Goal: Find specific page/section: Find specific page/section

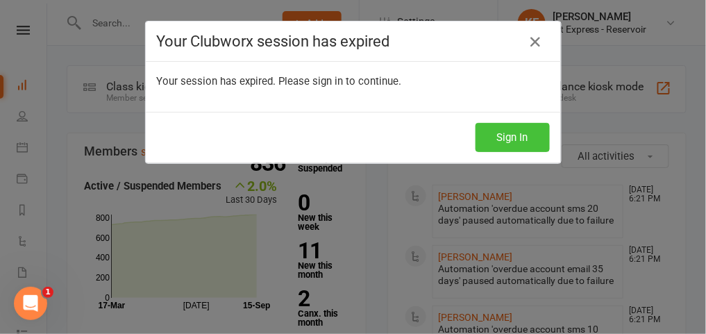
click at [522, 145] on button "Sign In" at bounding box center [513, 137] width 74 height 29
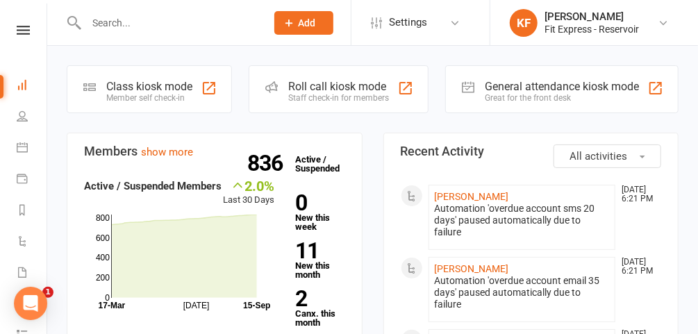
click at [208, 20] on input "text" at bounding box center [169, 22] width 174 height 19
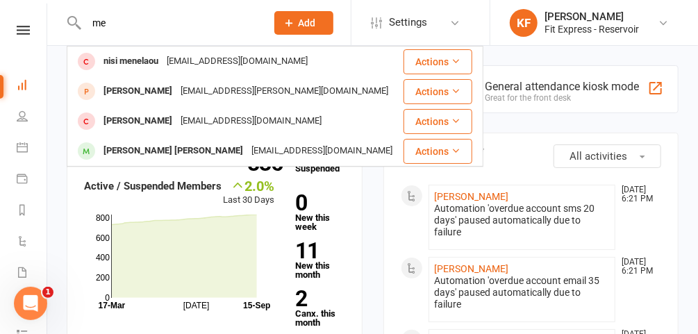
type input "m"
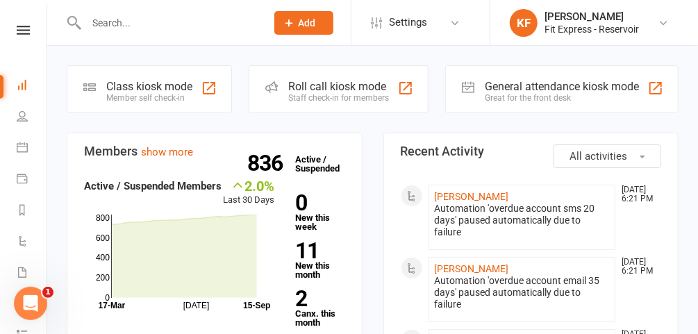
click at [663, 19] on icon at bounding box center [663, 22] width 11 height 11
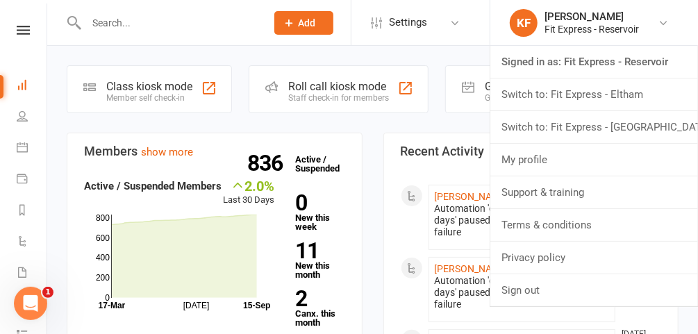
click at [554, 130] on link "Switch to: Fit Express - [GEOGRAPHIC_DATA]" at bounding box center [594, 127] width 208 height 32
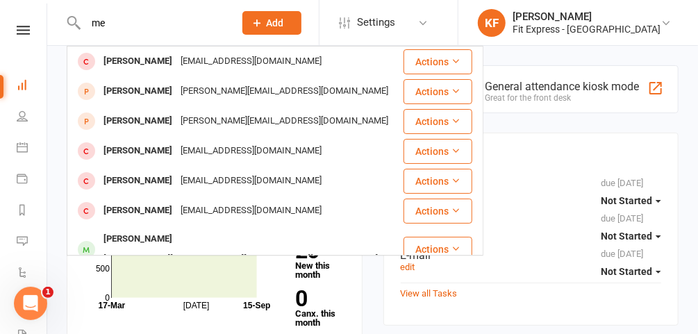
type input "m"
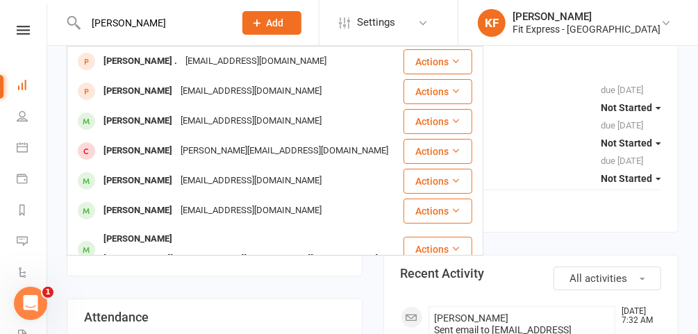
type input "mohammed ali"
click at [669, 19] on icon at bounding box center [665, 22] width 11 height 11
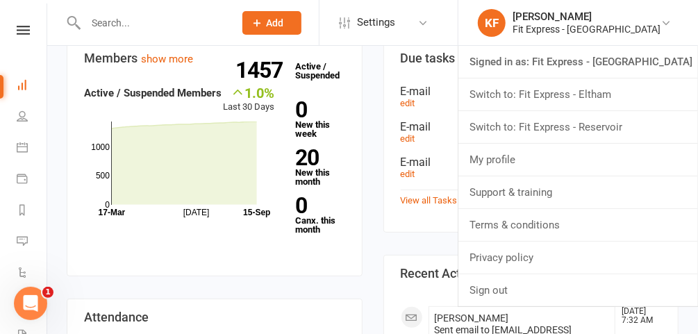
click at [604, 130] on link "Switch to: Fit Express - Reservoir" at bounding box center [578, 127] width 240 height 32
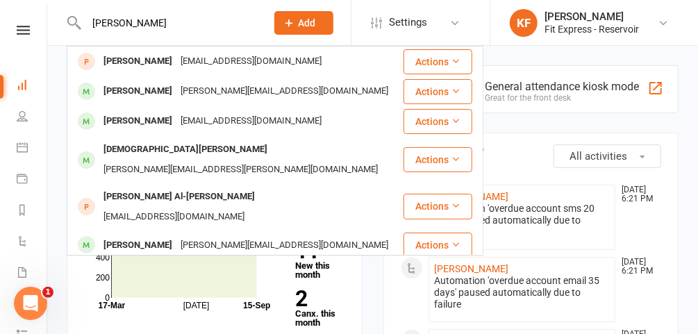
type input "[PERSON_NAME]"
click at [176, 81] on div "Mohammed Ali Abdulrahman" at bounding box center [137, 91] width 77 height 20
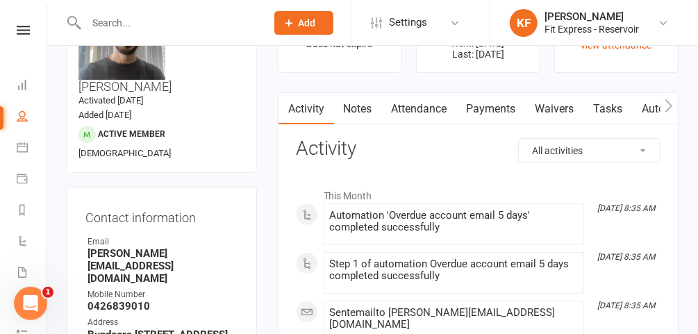
scroll to position [75, 0]
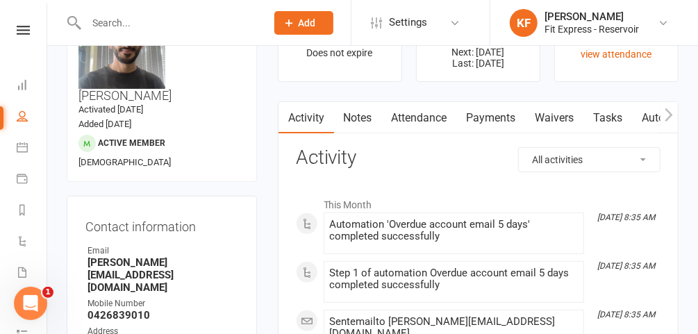
click at [467, 115] on link "Payments" at bounding box center [491, 118] width 69 height 32
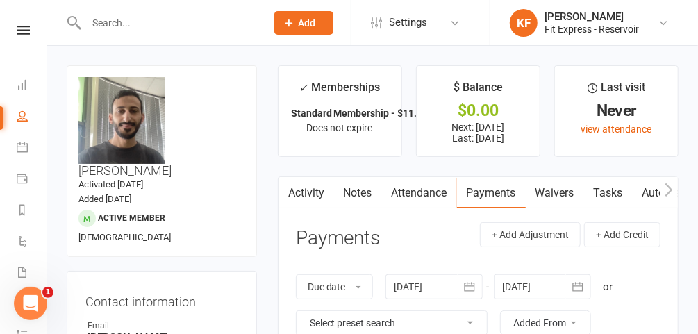
click at [165, 17] on input "text" at bounding box center [169, 22] width 174 height 19
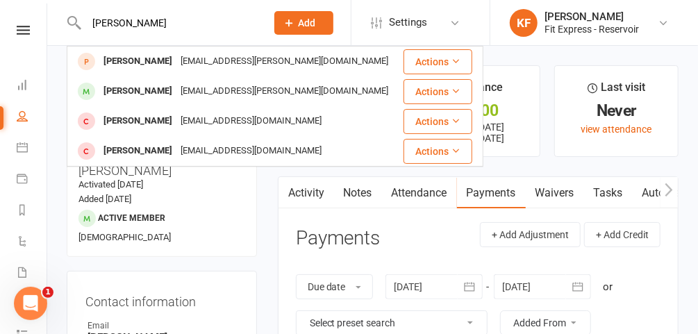
type input "phung"
click at [147, 93] on div "Van Phung" at bounding box center [137, 91] width 77 height 20
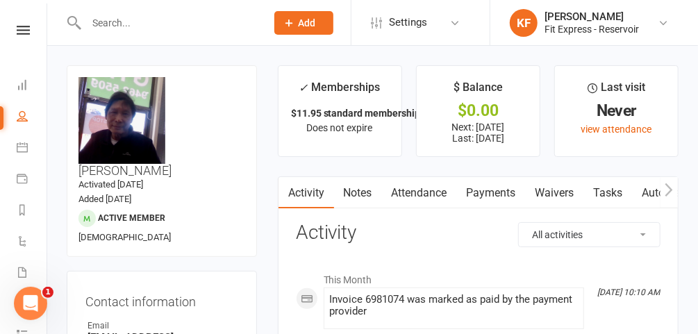
click at [558, 192] on link "Waivers" at bounding box center [555, 193] width 58 height 32
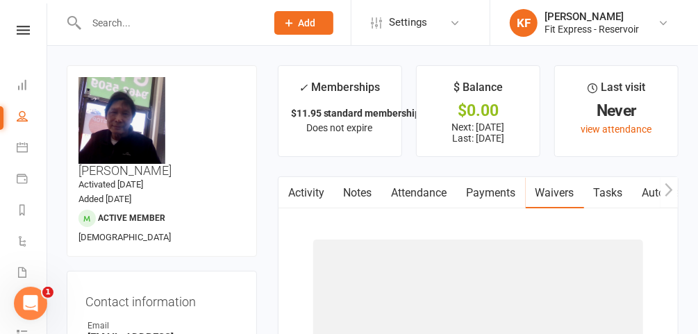
click at [488, 192] on link "Payments" at bounding box center [491, 193] width 69 height 32
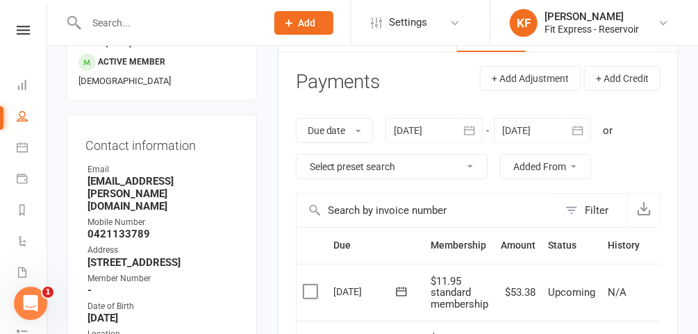
scroll to position [159, 0]
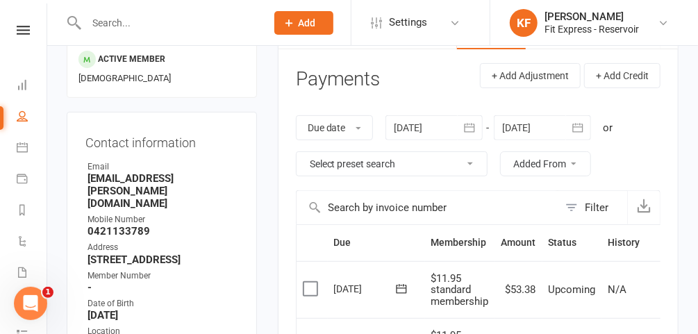
click at [235, 25] on input "text" at bounding box center [169, 22] width 174 height 19
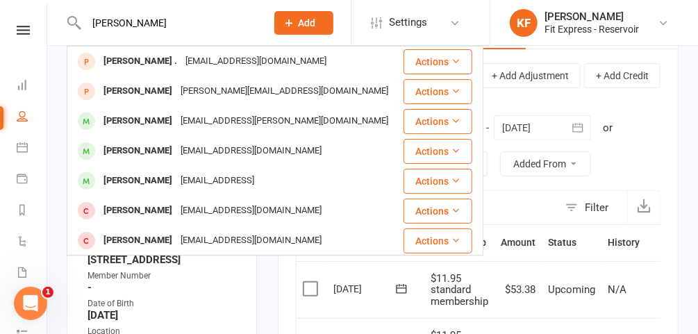
type input "[PERSON_NAME]"
click at [663, 23] on icon at bounding box center [663, 22] width 11 height 11
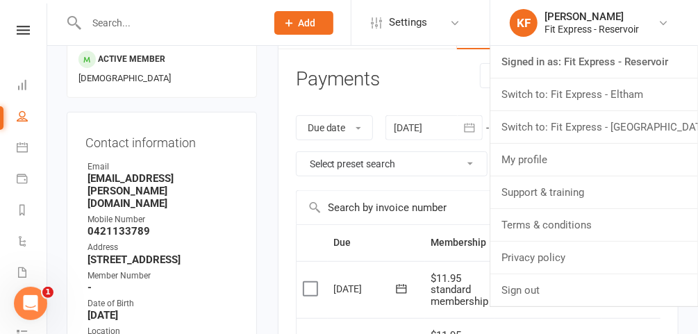
click at [610, 126] on link "Switch to: Fit Express - [GEOGRAPHIC_DATA]" at bounding box center [594, 127] width 208 height 32
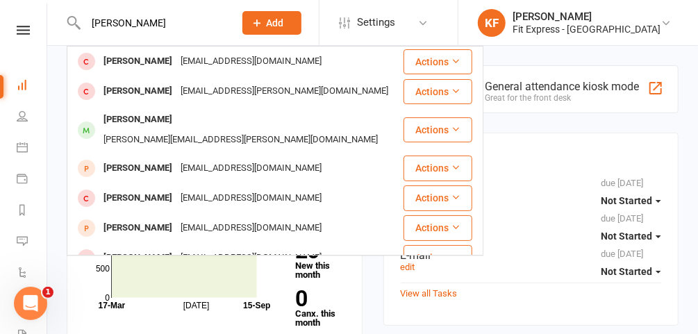
type input "tilley"
click at [663, 21] on icon at bounding box center [665, 22] width 11 height 11
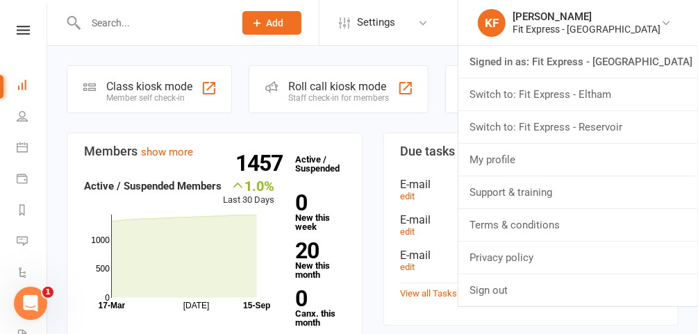
click at [618, 95] on link "Switch to: Fit Express - Eltham" at bounding box center [578, 94] width 240 height 32
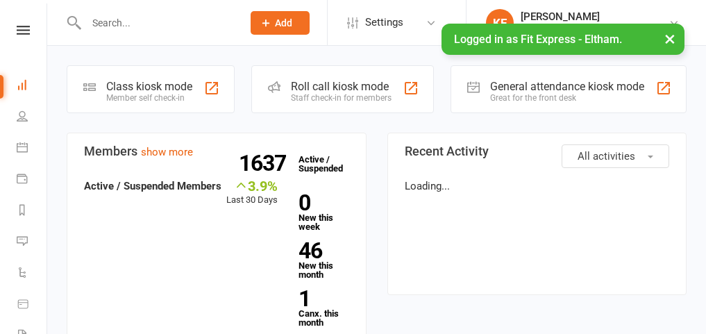
type input "r"
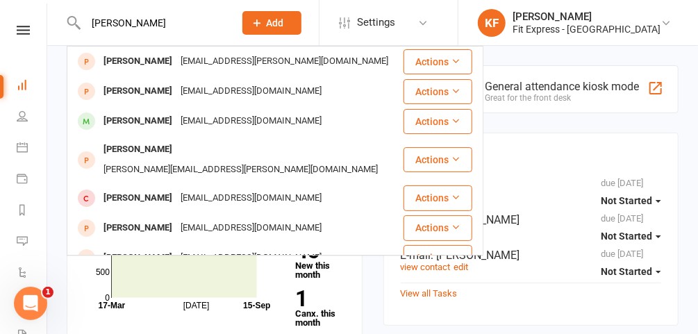
type input "[PERSON_NAME]"
click at [139, 124] on div "[PERSON_NAME]" at bounding box center [137, 121] width 77 height 20
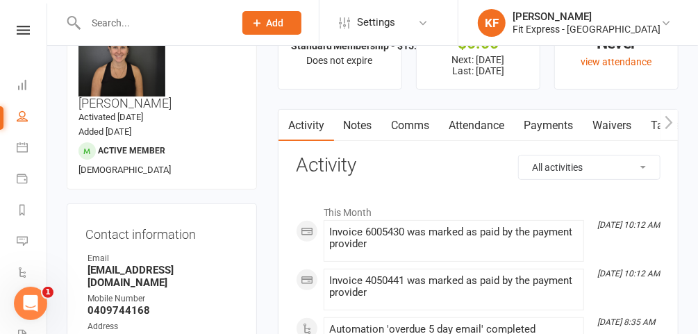
scroll to position [67, 0]
click at [554, 120] on link "Payments" at bounding box center [549, 126] width 69 height 32
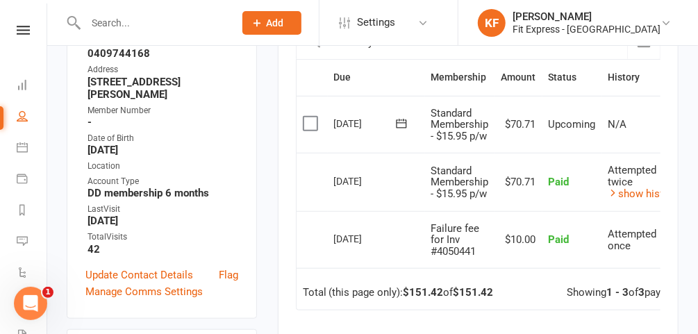
scroll to position [225, 0]
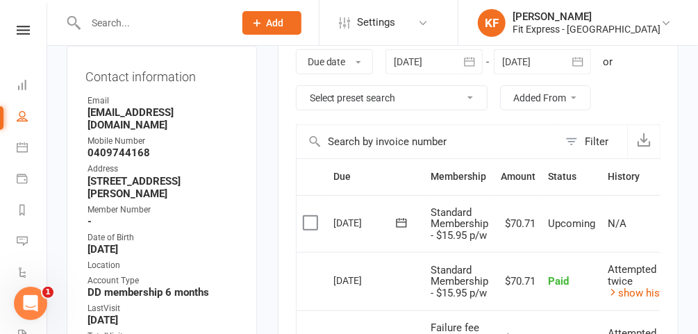
click at [436, 59] on div at bounding box center [433, 61] width 97 height 25
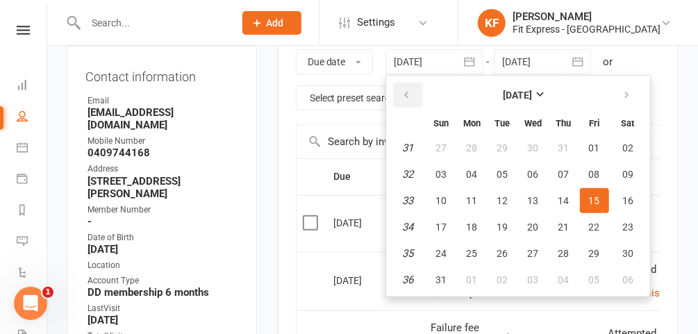
click at [406, 90] on icon "button" at bounding box center [407, 95] width 10 height 11
click at [565, 147] on span "01" at bounding box center [563, 147] width 11 height 11
type input "[DATE]"
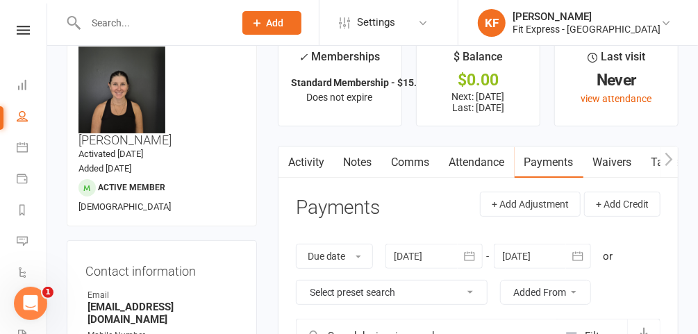
scroll to position [0, 0]
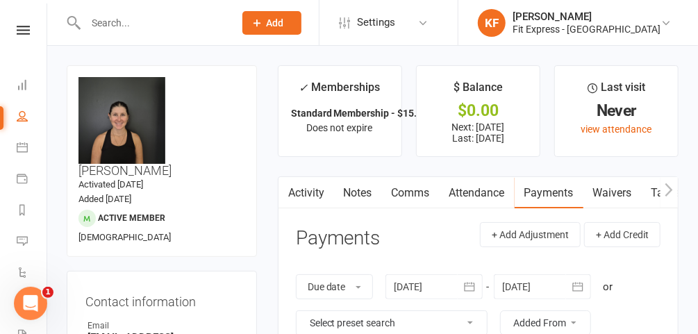
click at [17, 26] on icon at bounding box center [23, 30] width 13 height 9
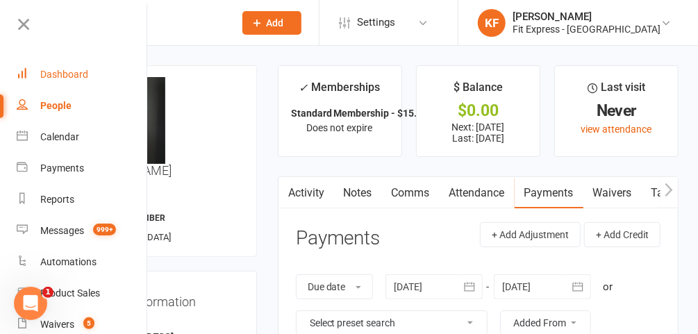
click at [64, 69] on div "Dashboard" at bounding box center [64, 74] width 48 height 11
